Goal: Task Accomplishment & Management: Manage account settings

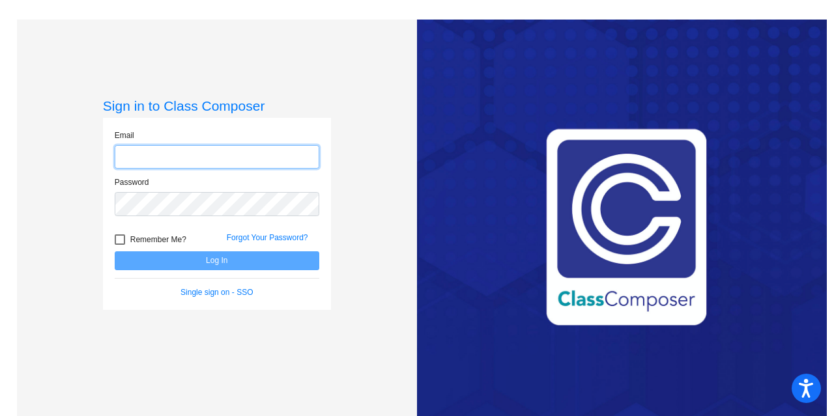
type input "[EMAIL_ADDRESS][DOMAIN_NAME]"
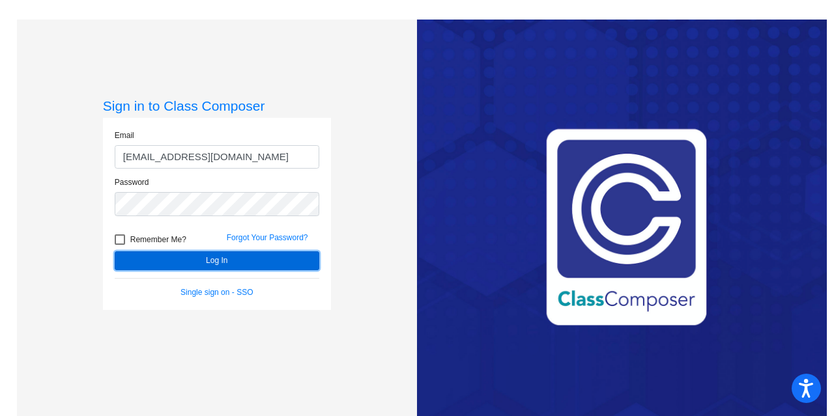
click at [266, 261] on button "Log In" at bounding box center [217, 260] width 205 height 19
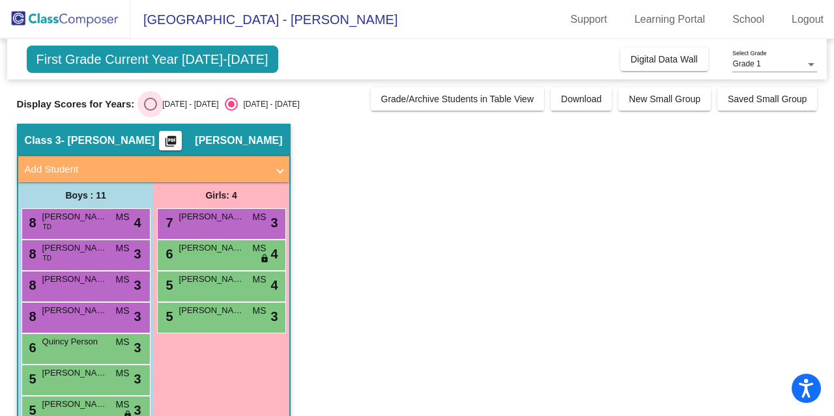
click at [155, 100] on div "Select an option" at bounding box center [150, 104] width 13 height 13
click at [150, 111] on input "[DATE] - [DATE]" at bounding box center [150, 111] width 1 height 1
radio input "true"
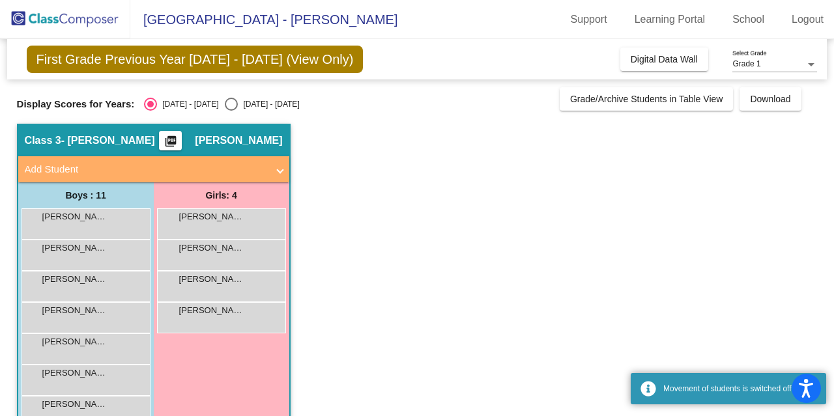
click at [225, 104] on div "Select an option" at bounding box center [231, 104] width 13 height 13
click at [231, 111] on input "[DATE] - [DATE]" at bounding box center [231, 111] width 1 height 1
radio input "true"
